Goal: Navigation & Orientation: Find specific page/section

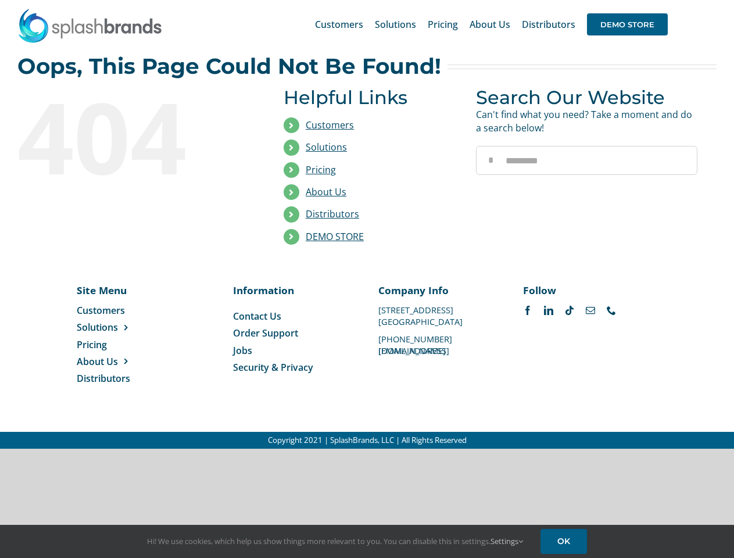
click at [367, 224] on li "Distributors" at bounding box center [371, 214] width 175 height 22
click at [663, 0] on div "Search for: * Customers Solutions Stores New Hire Kits Manufacturing Store Mark…" at bounding box center [366, 24] width 699 height 49
click at [627, 24] on span "DEMO STORE" at bounding box center [627, 24] width 81 height 22
click at [335, 236] on link "DEMO STORE" at bounding box center [335, 236] width 58 height 13
click at [116, 327] on span "Solutions" at bounding box center [97, 327] width 41 height 13
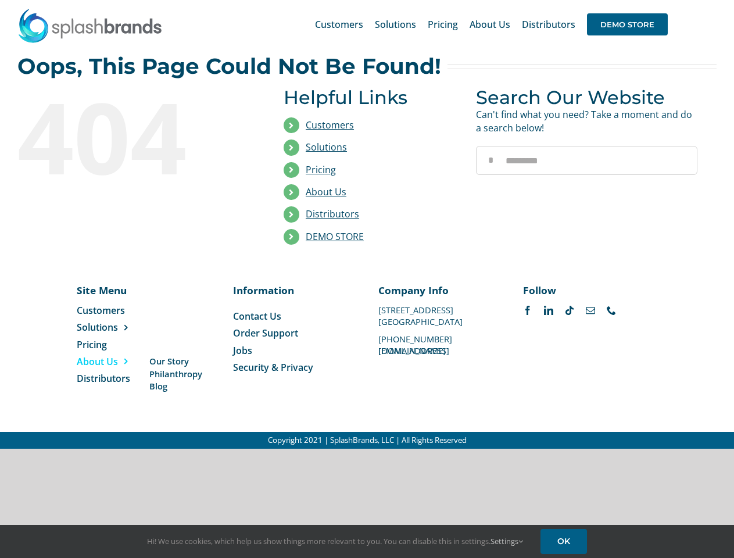
click at [116, 361] on span "About Us" at bounding box center [97, 361] width 41 height 13
click at [507, 541] on link "Settings" at bounding box center [506, 541] width 33 height 10
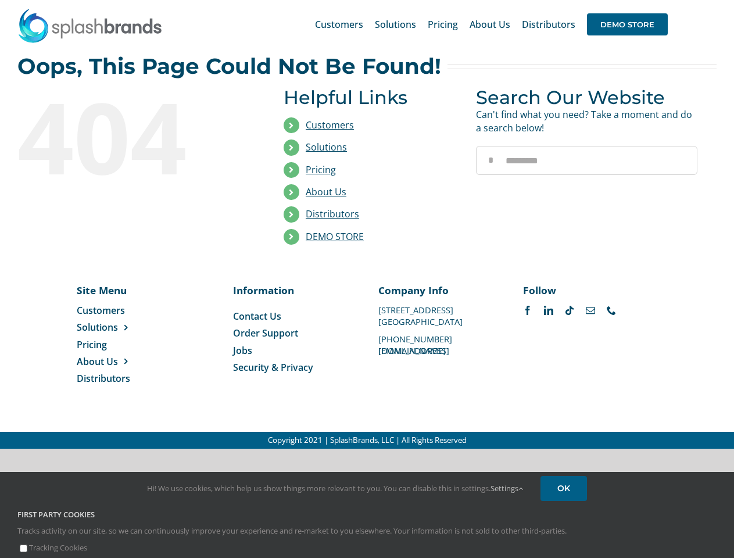
click at [565, 541] on div "First Party Cookies Tracks activity on our site, so we can continuously improve…" at bounding box center [367, 531] width 716 height 45
